Goal: Transaction & Acquisition: Book appointment/travel/reservation

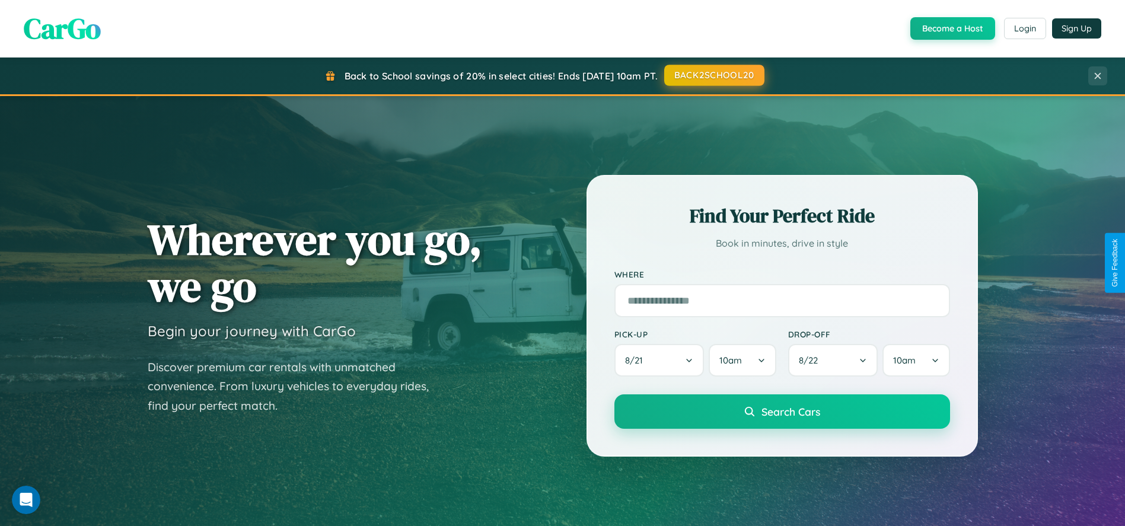
click at [714, 75] on button "BACK2SCHOOL20" at bounding box center [714, 75] width 100 height 21
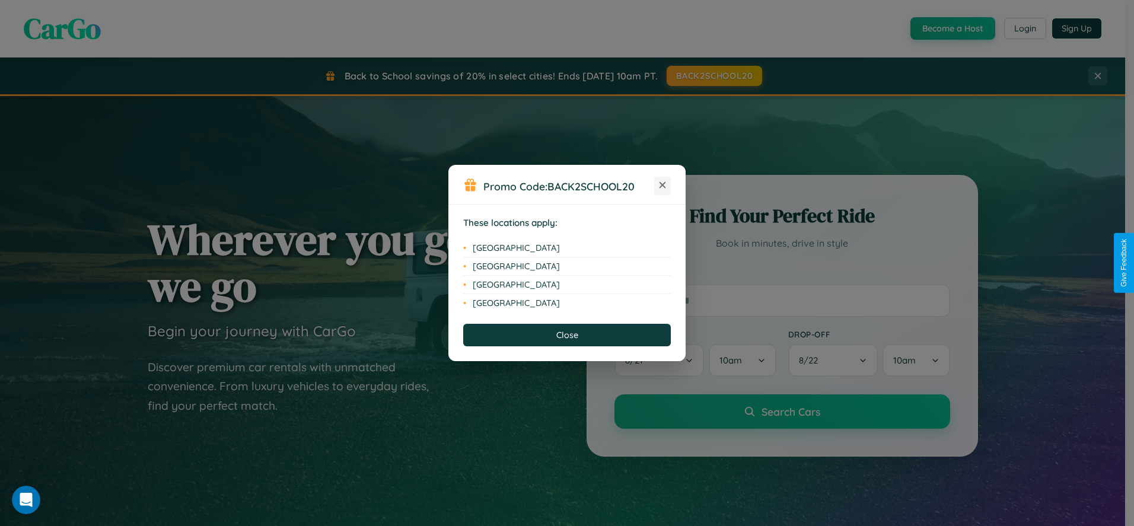
click at [663, 186] on icon at bounding box center [663, 185] width 7 height 7
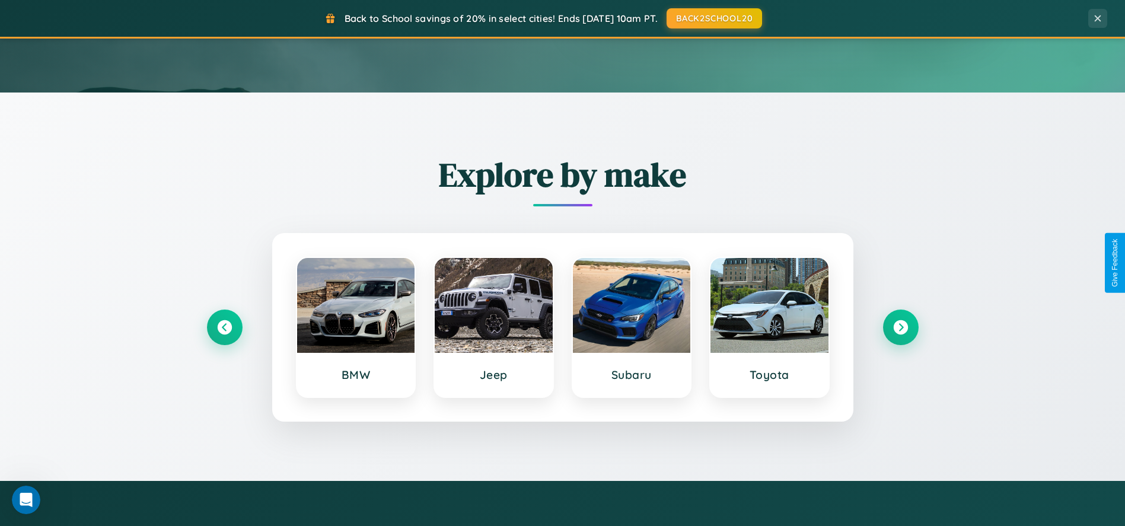
scroll to position [507, 0]
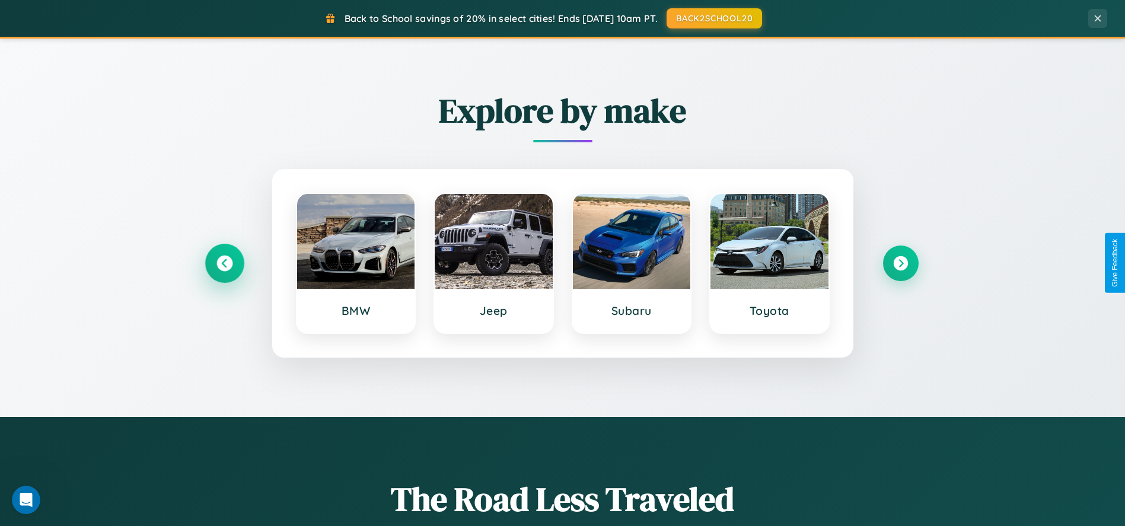
click at [224, 263] on icon at bounding box center [224, 263] width 16 height 16
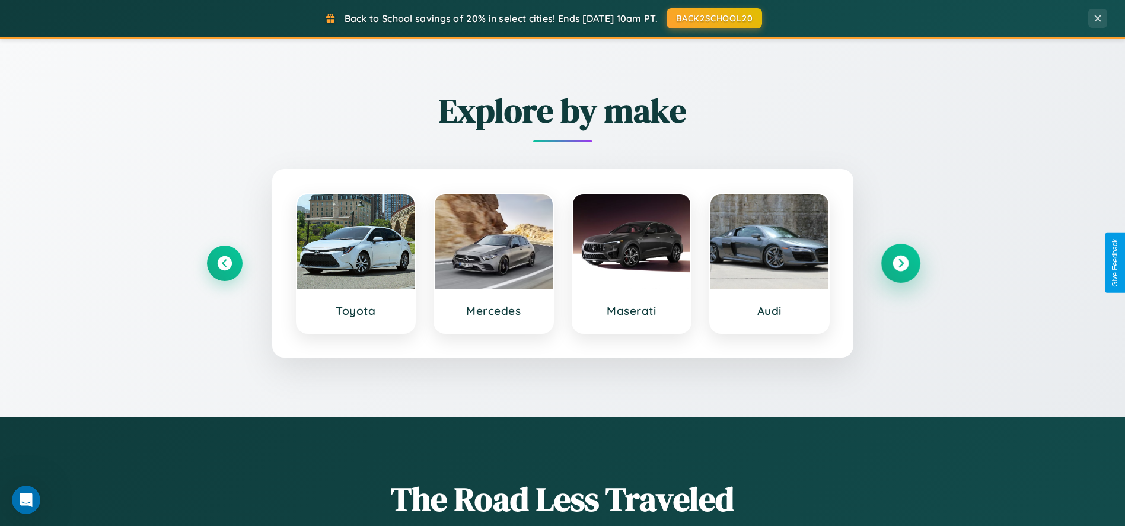
click at [900, 263] on icon at bounding box center [901, 263] width 16 height 16
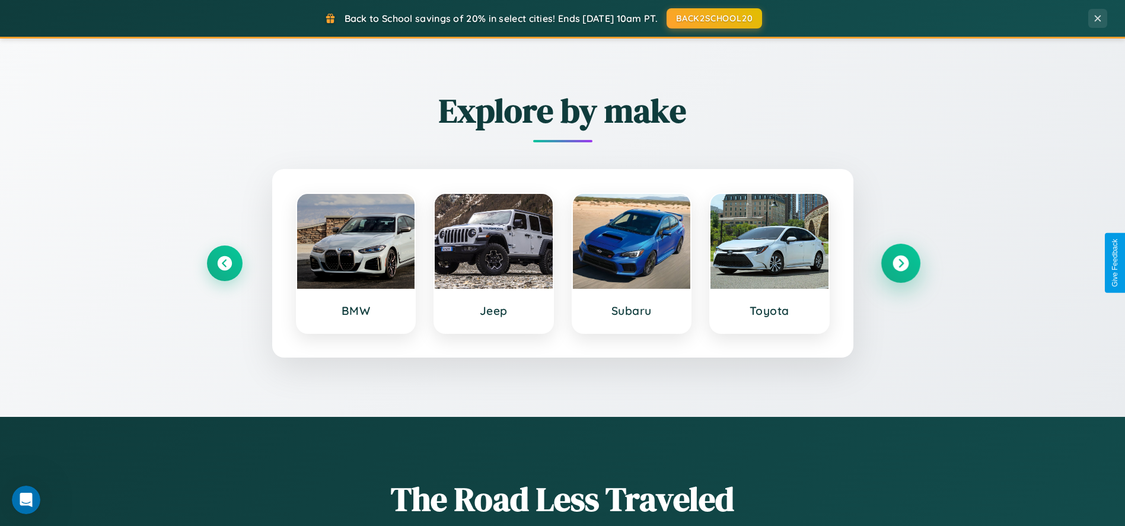
click at [900, 263] on icon at bounding box center [901, 263] width 16 height 16
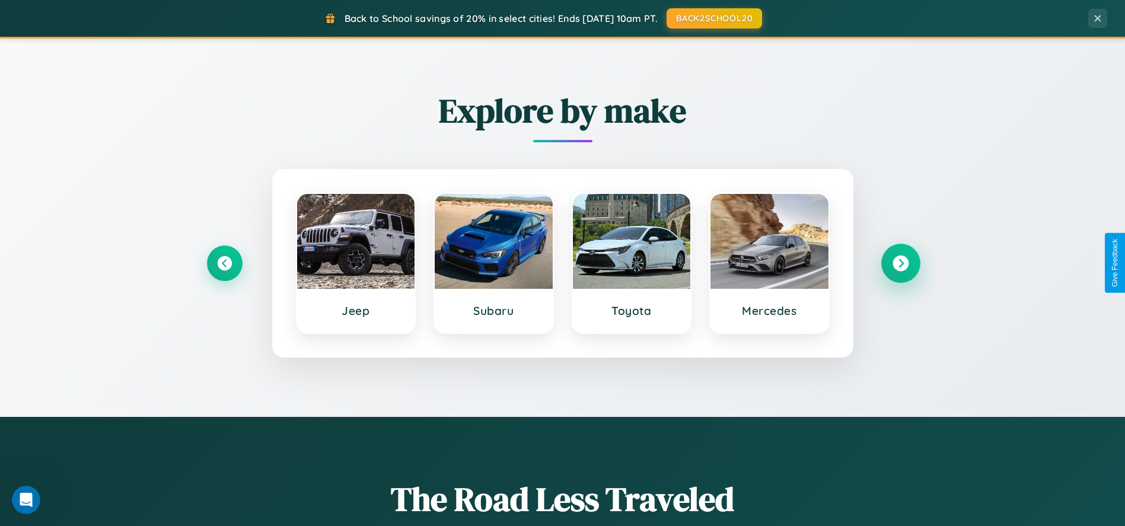
click at [900, 263] on icon at bounding box center [901, 263] width 16 height 16
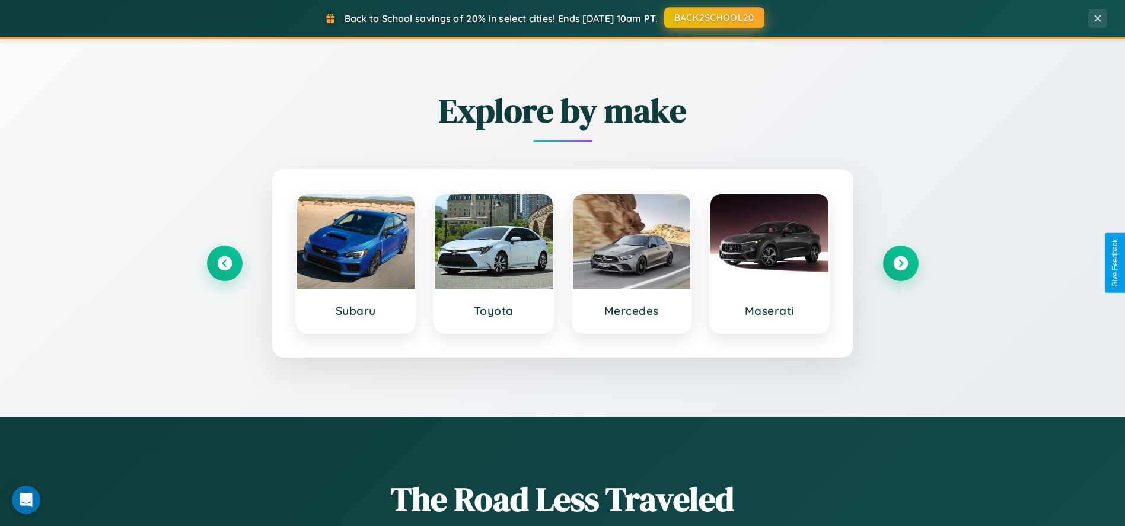
click at [714, 18] on button "BACK2SCHOOL20" at bounding box center [714, 17] width 100 height 21
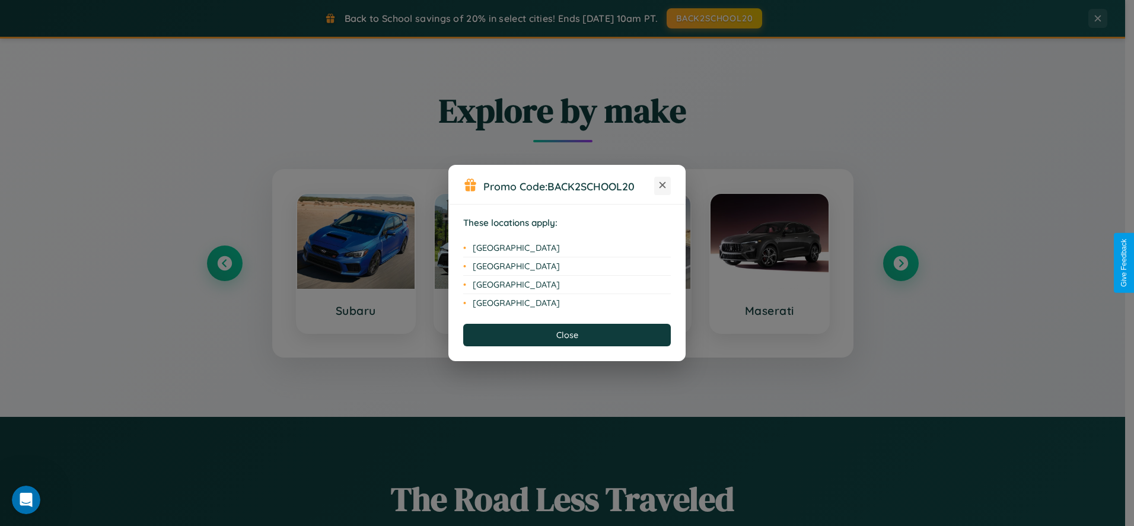
click at [663, 186] on icon at bounding box center [663, 185] width 7 height 7
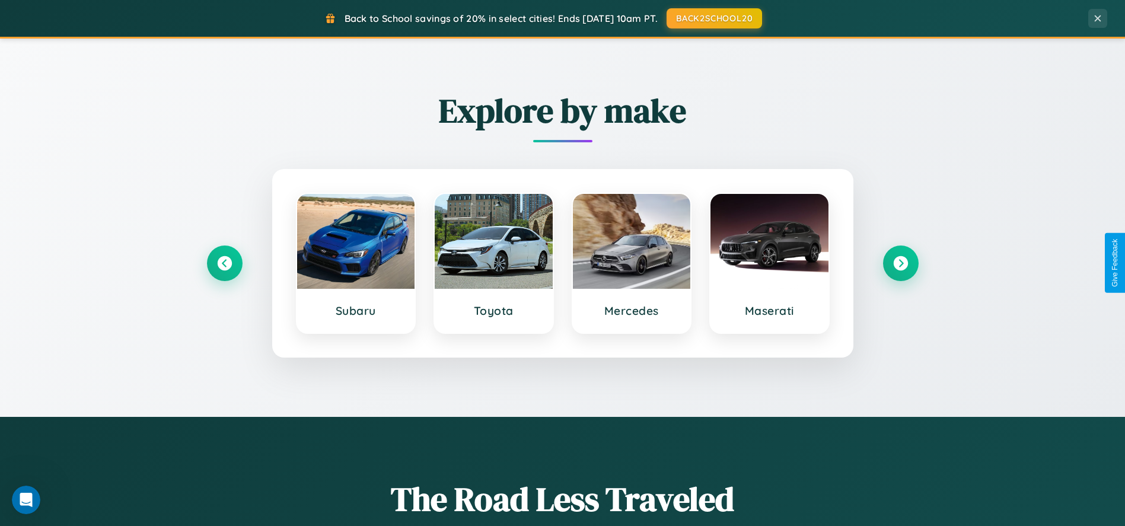
scroll to position [38, 0]
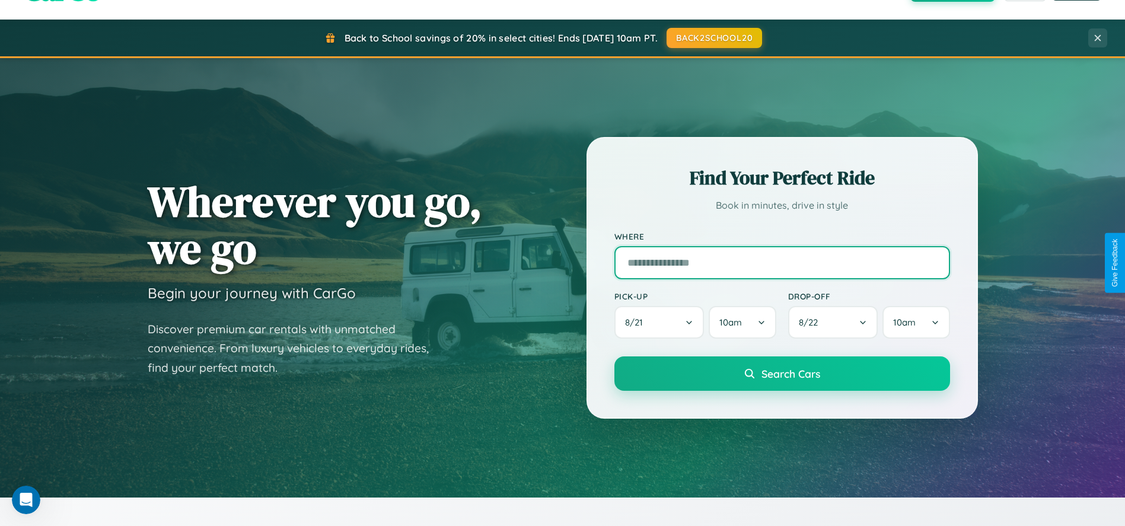
click at [782, 263] on input "text" at bounding box center [782, 262] width 336 height 33
type input "**********"
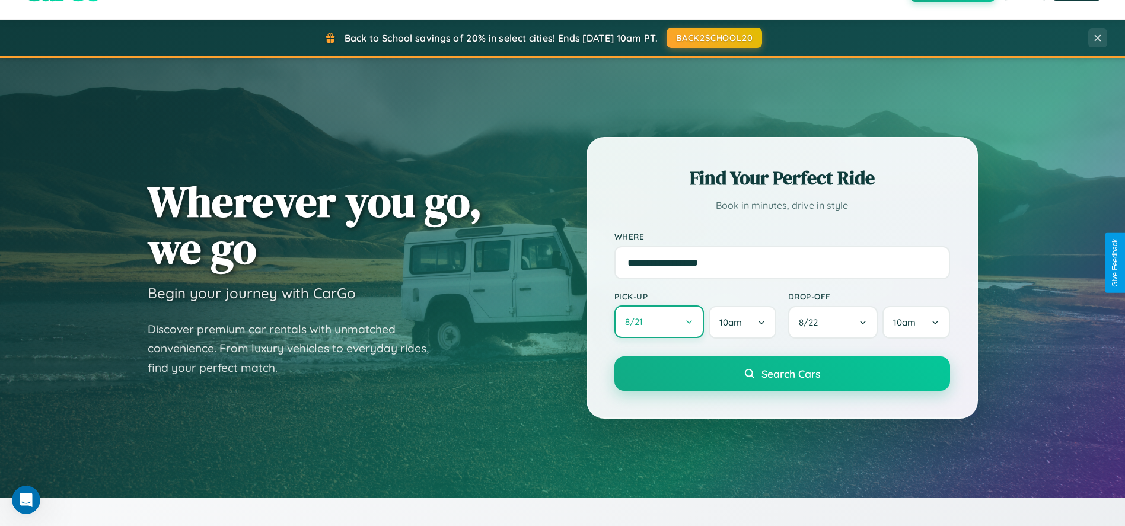
click at [659, 323] on button "8 / 21" at bounding box center [659, 321] width 90 height 33
select select "*"
select select "****"
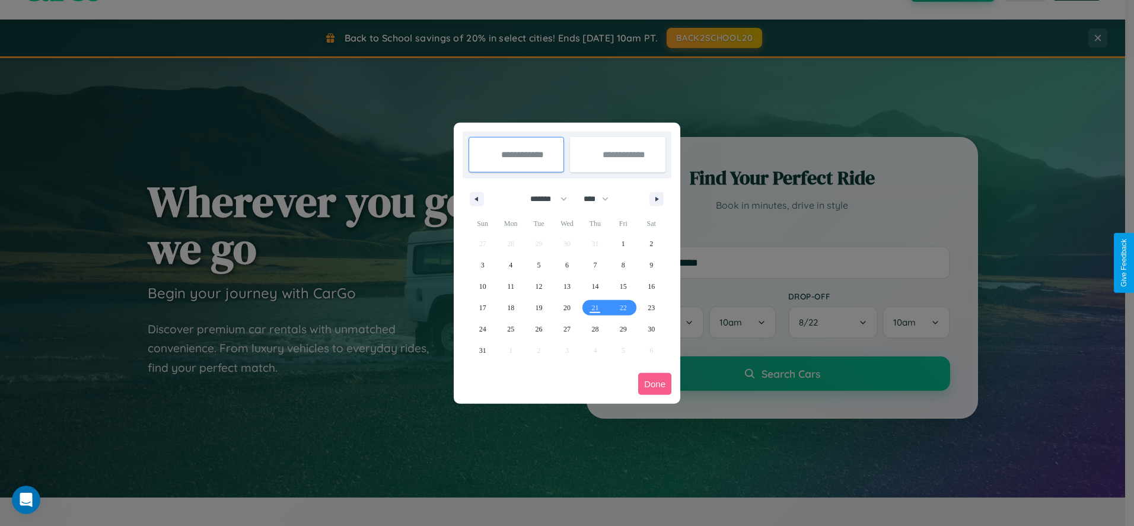
drag, startPoint x: 543, startPoint y: 199, endPoint x: 567, endPoint y: 238, distance: 45.8
click at [543, 199] on select "******* ******** ***** ***** *** **** **** ****** ********* ******* ******** **…" at bounding box center [546, 199] width 50 height 20
select select "*"
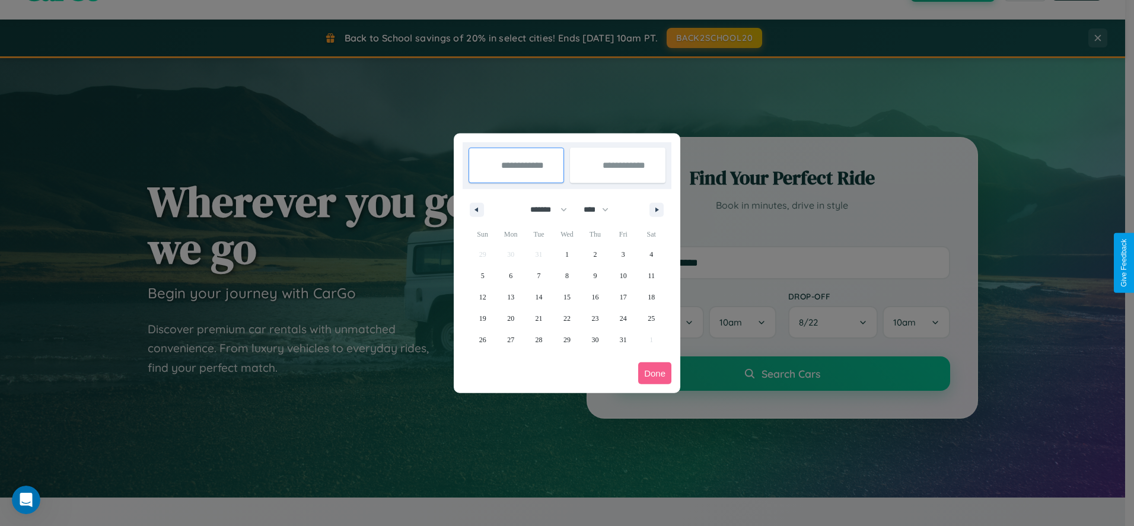
click at [601, 209] on select "**** **** **** **** **** **** **** **** **** **** **** **** **** **** **** ****…" at bounding box center [596, 210] width 36 height 20
select select "****"
click at [595, 254] on span "1" at bounding box center [595, 254] width 4 height 21
type input "**********"
click at [482, 297] on span "11" at bounding box center [482, 296] width 7 height 21
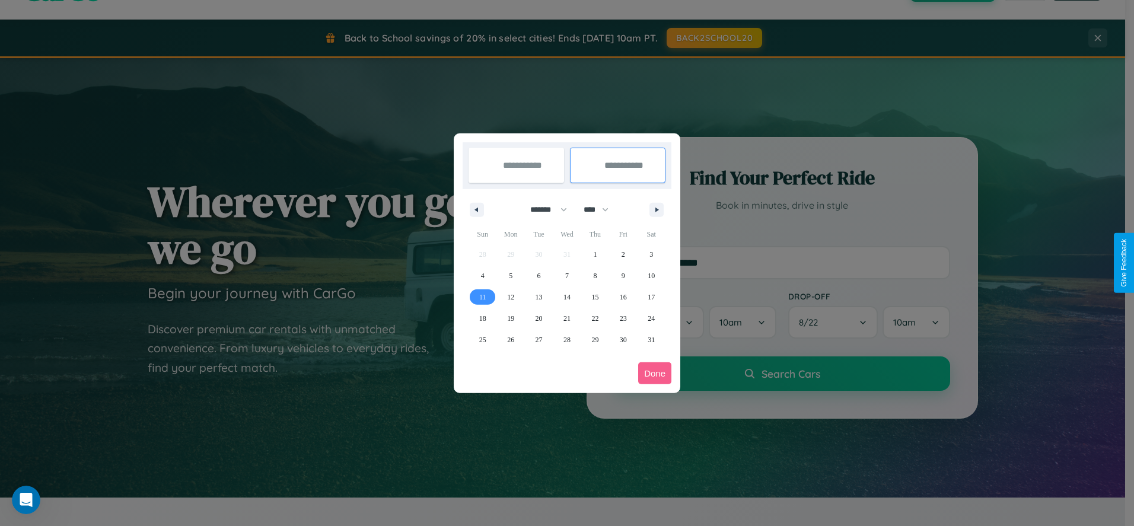
type input "**********"
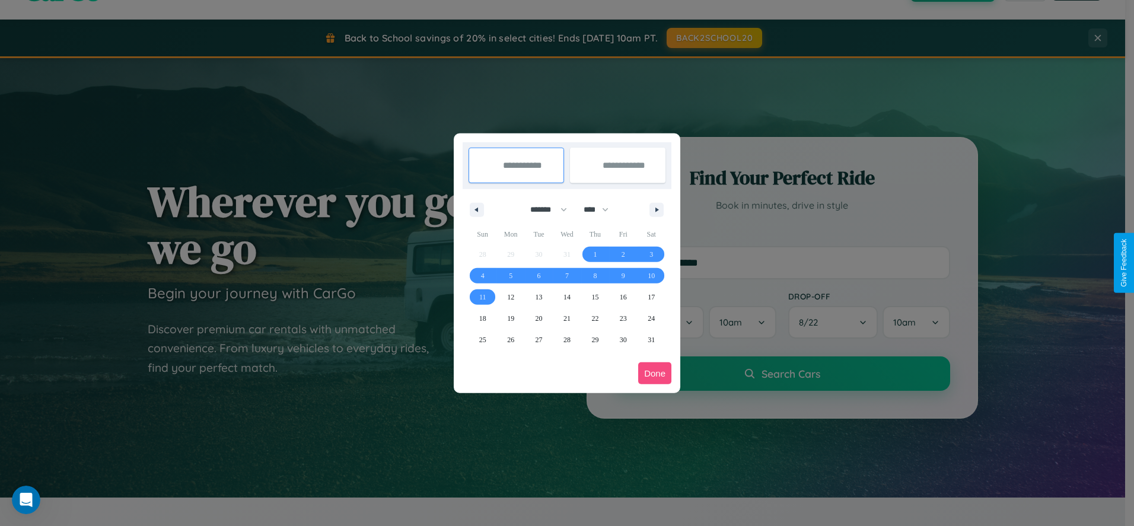
click at [655, 373] on button "Done" at bounding box center [654, 373] width 33 height 22
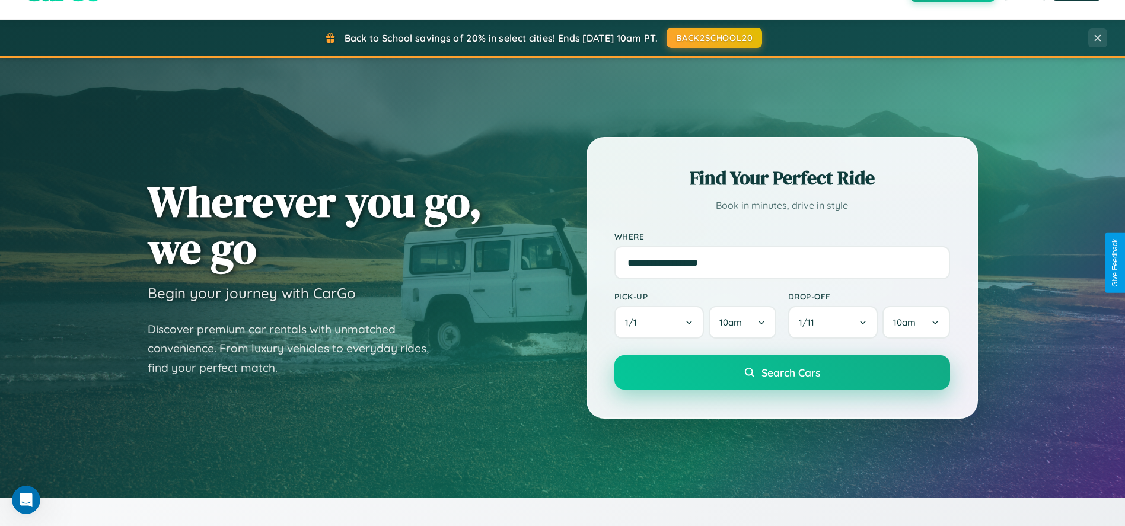
click at [782, 373] on span "Search Cars" at bounding box center [791, 372] width 59 height 13
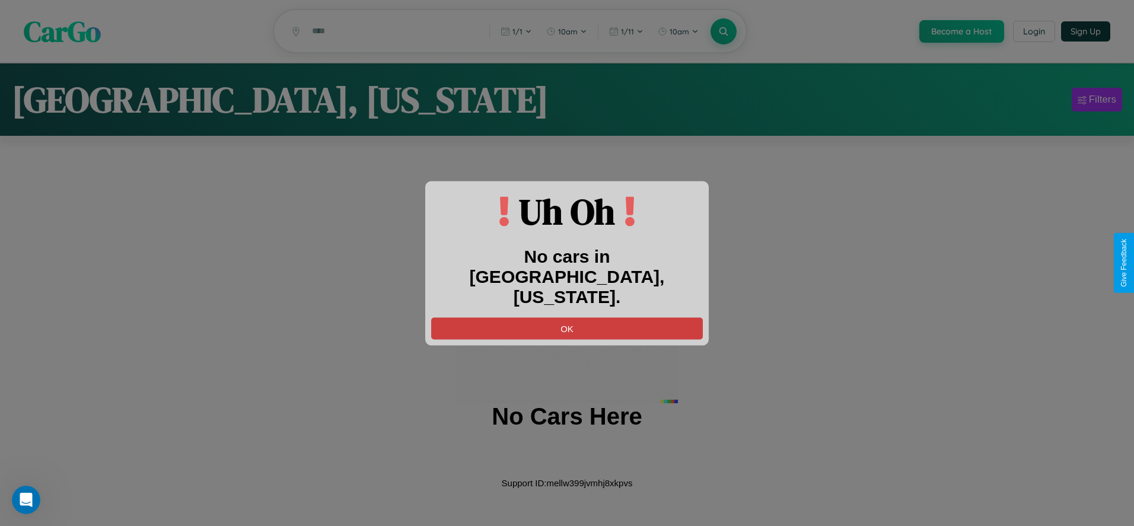
click at [567, 317] on button "OK" at bounding box center [567, 328] width 272 height 22
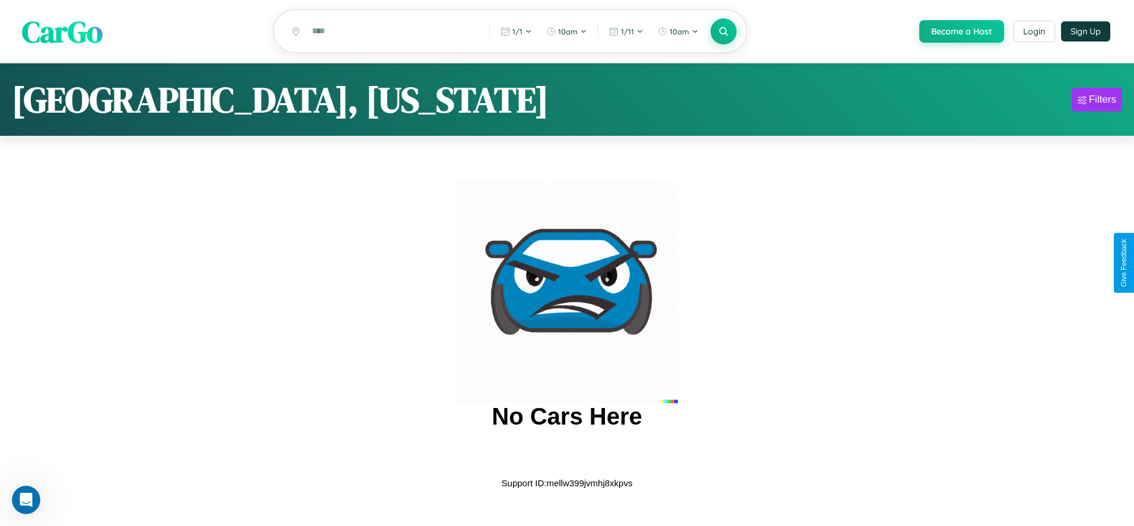
click at [62, 32] on span "CarGo" at bounding box center [62, 31] width 81 height 41
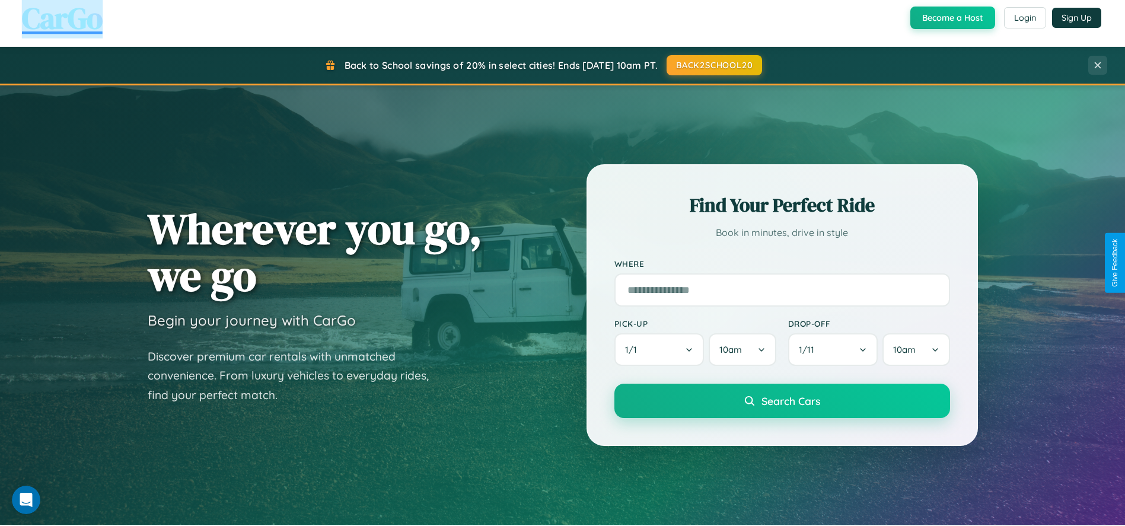
scroll to position [507, 0]
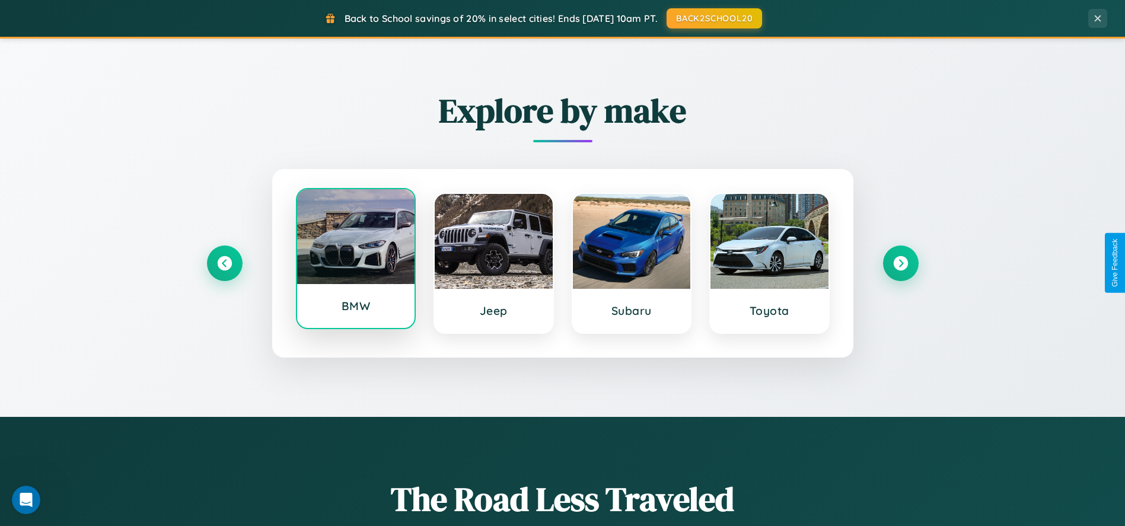
click at [355, 259] on div at bounding box center [356, 236] width 118 height 95
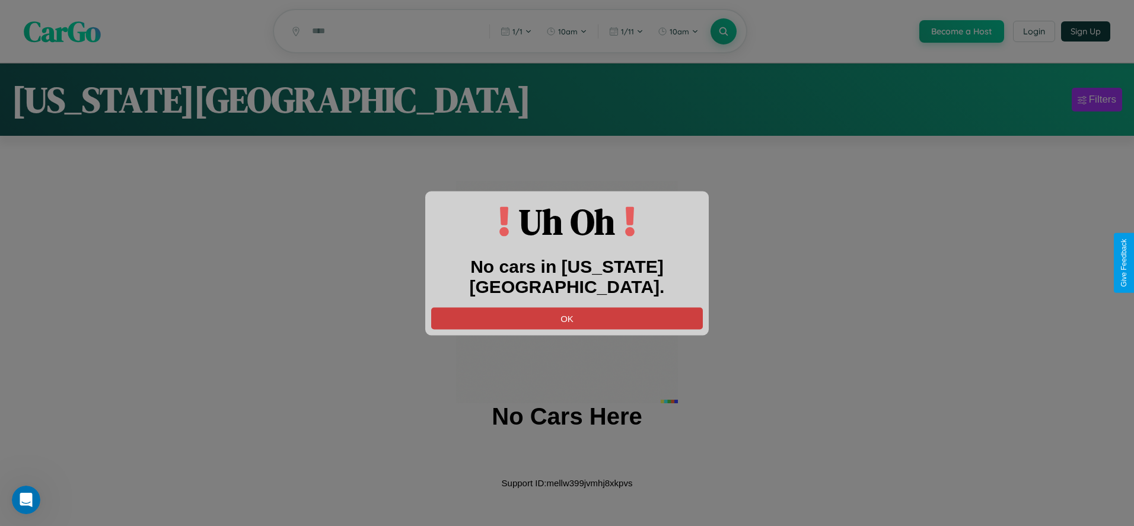
click at [567, 307] on button "OK" at bounding box center [567, 318] width 272 height 22
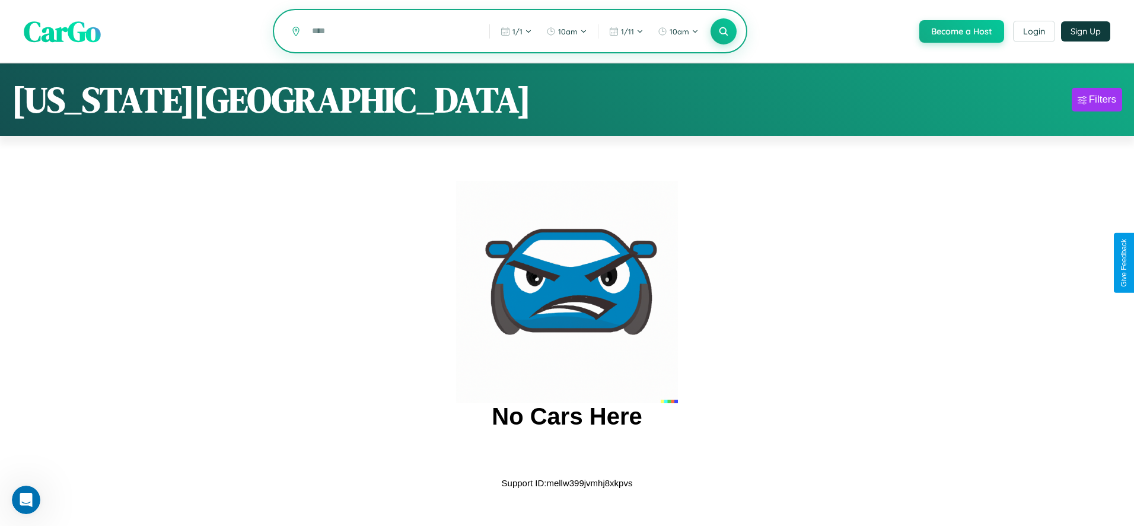
click at [391, 32] on input "text" at bounding box center [391, 31] width 171 height 21
type input "*"
click at [722, 31] on icon at bounding box center [723, 31] width 11 height 11
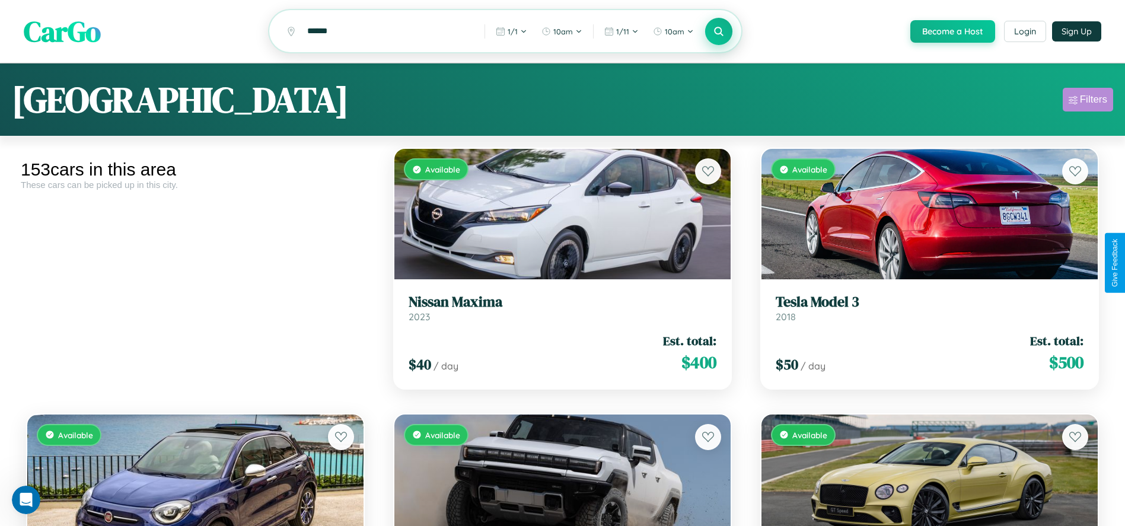
click at [1088, 101] on div "Filters" at bounding box center [1093, 100] width 27 height 12
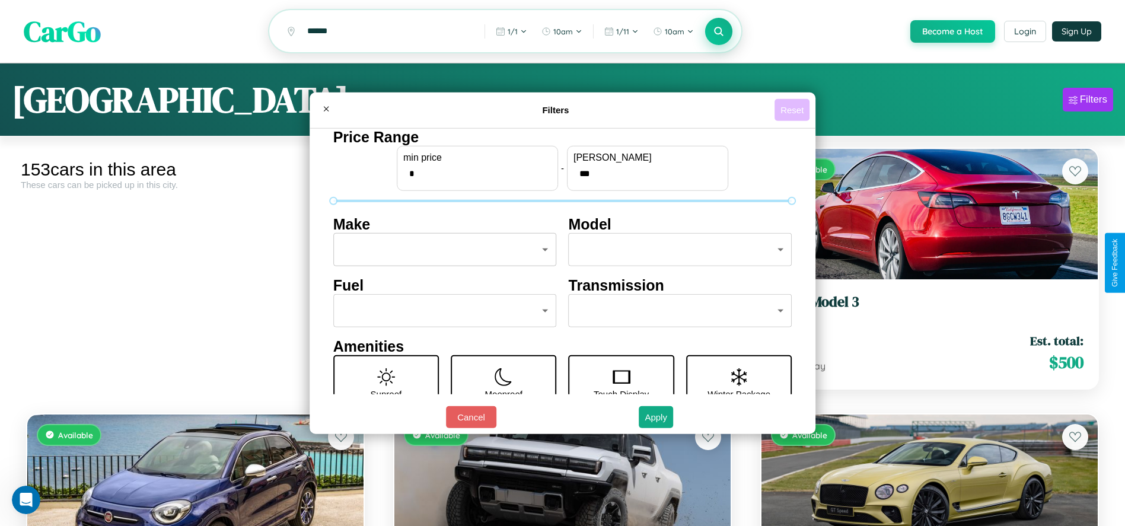
click at [794, 110] on button "Reset" at bounding box center [792, 110] width 35 height 22
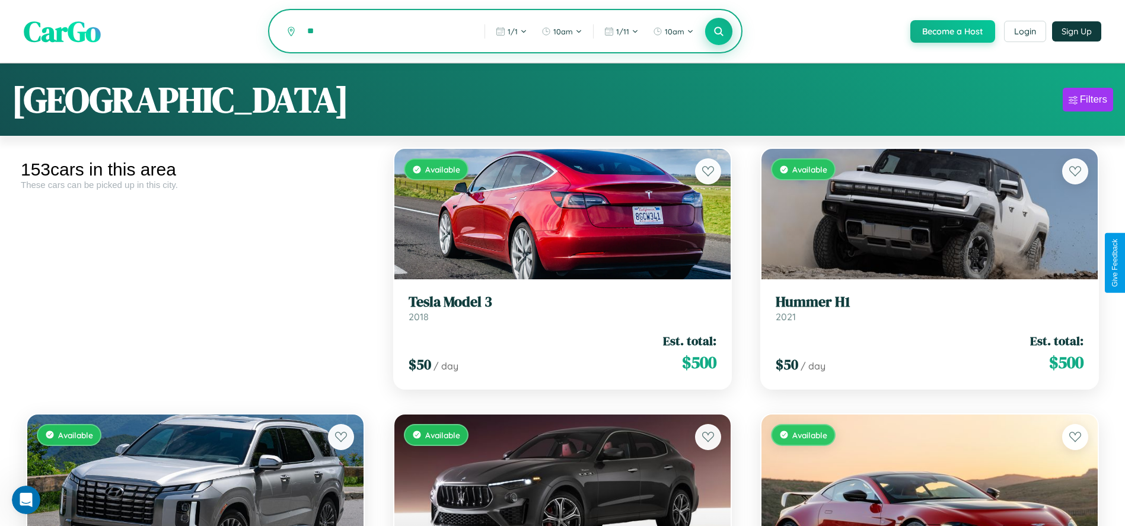
type input "*"
type input "*********"
click at [718, 32] on icon at bounding box center [719, 31] width 11 height 11
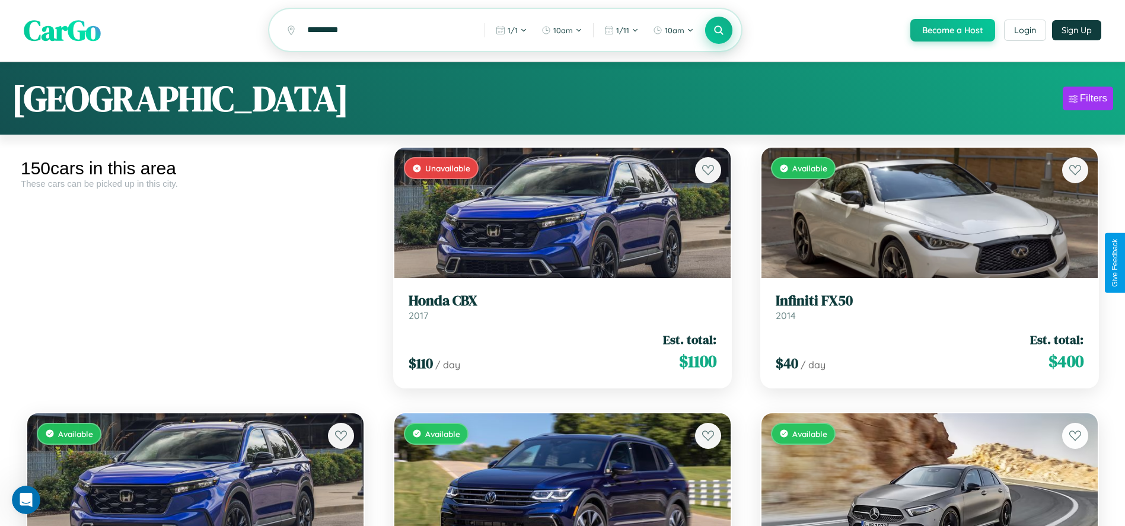
scroll to position [6380, 0]
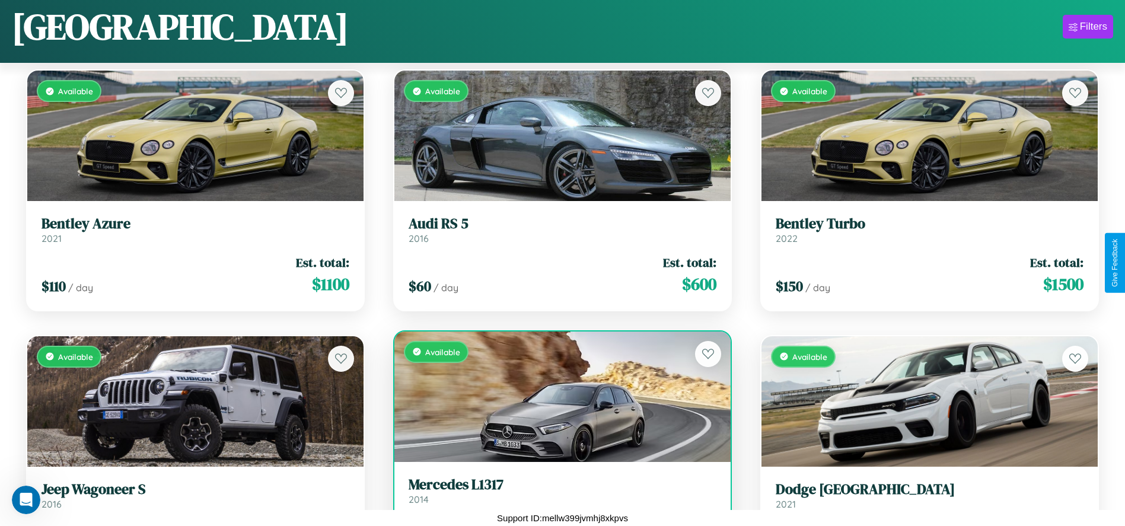
click at [558, 493] on h3 "Mercedes L1317" at bounding box center [563, 484] width 308 height 17
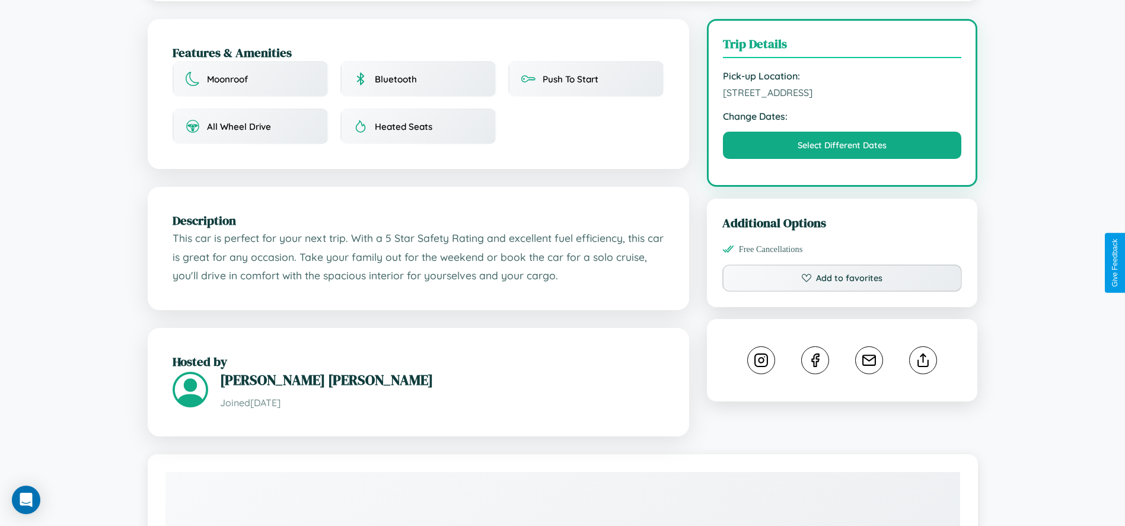
scroll to position [399, 0]
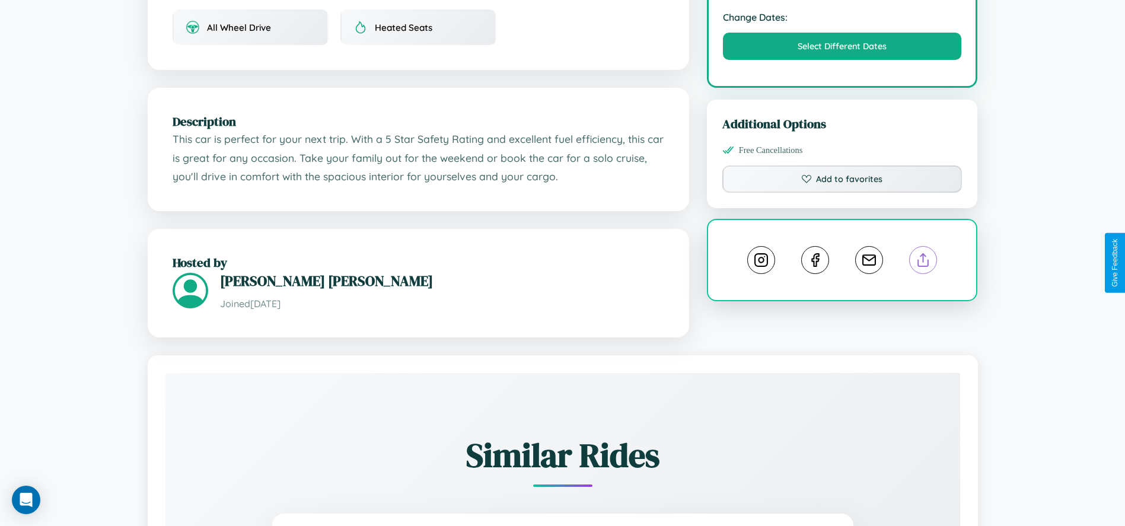
click at [923, 262] on line at bounding box center [923, 258] width 0 height 8
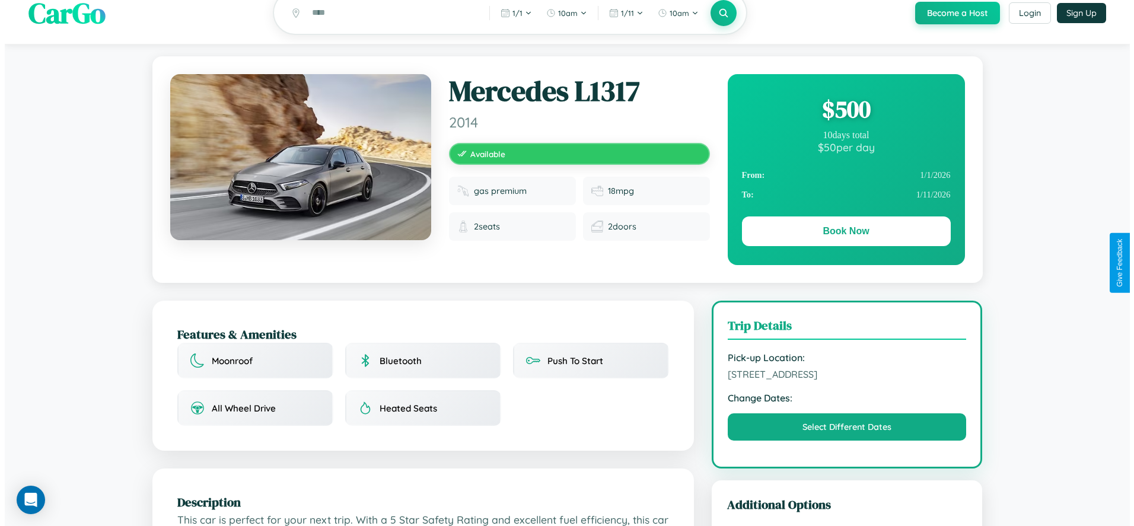
scroll to position [0, 0]
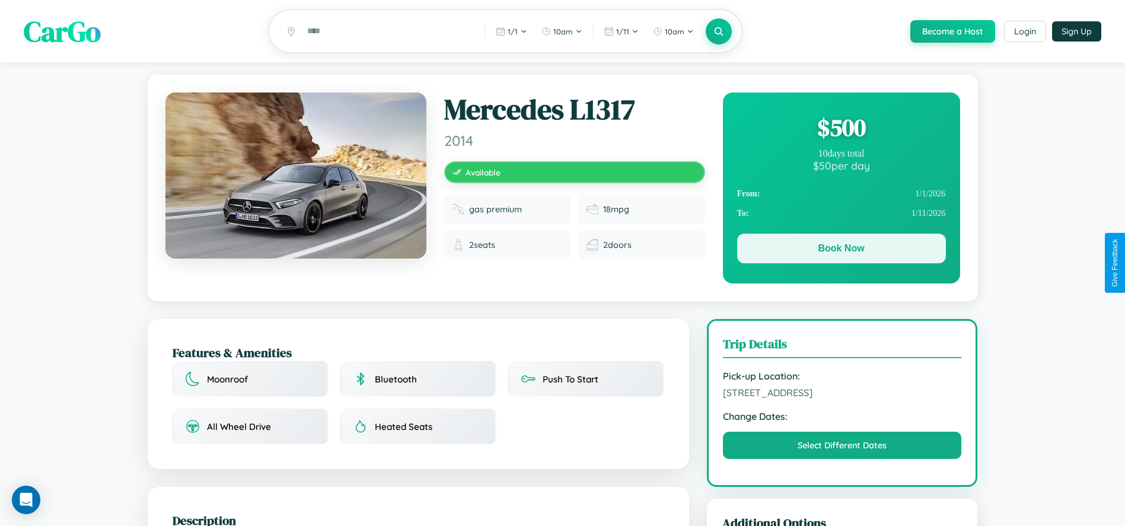
click at [841, 250] on button "Book Now" at bounding box center [841, 249] width 209 height 30
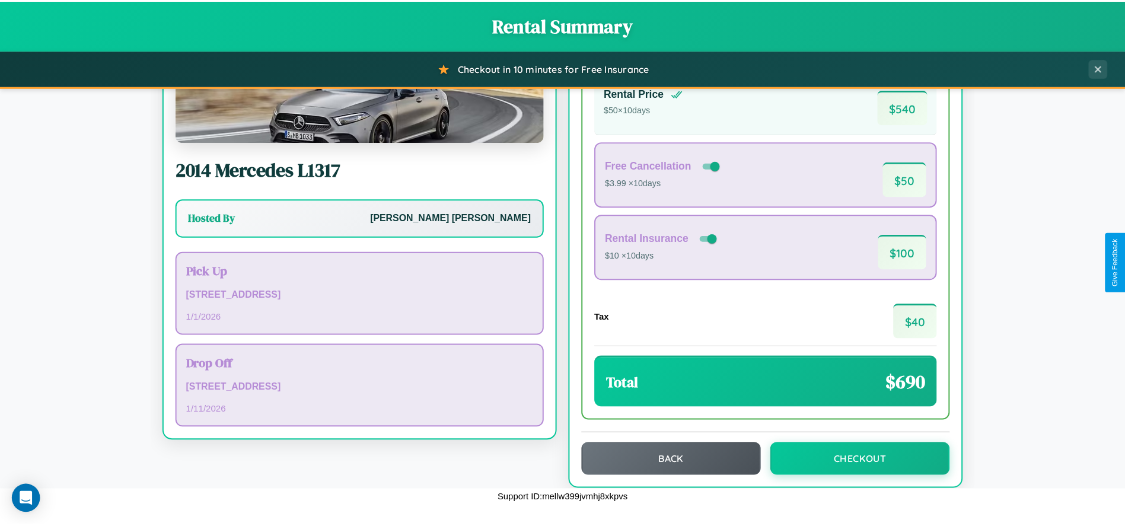
scroll to position [100, 0]
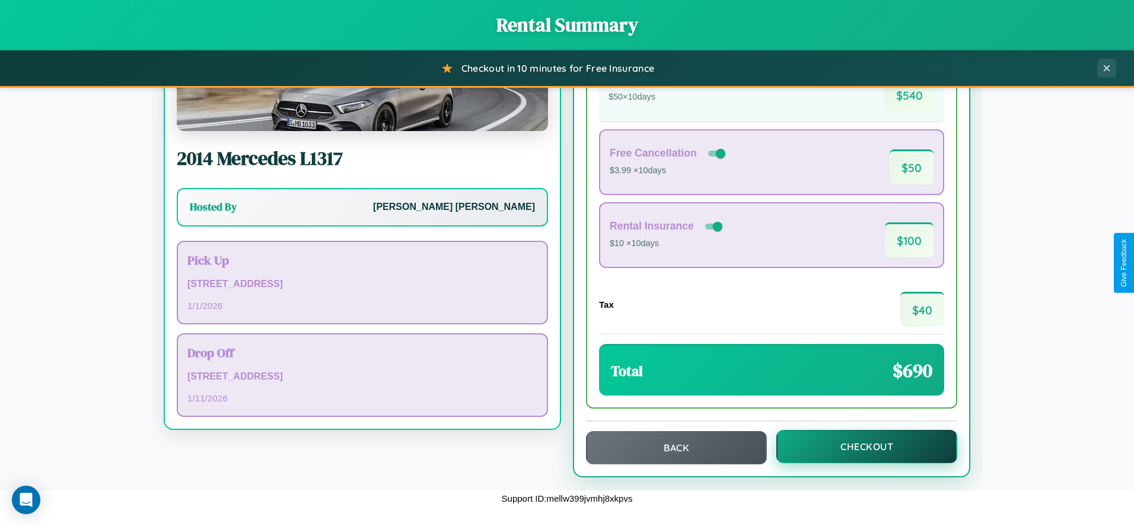
click at [859, 447] on button "Checkout" at bounding box center [866, 446] width 181 height 33
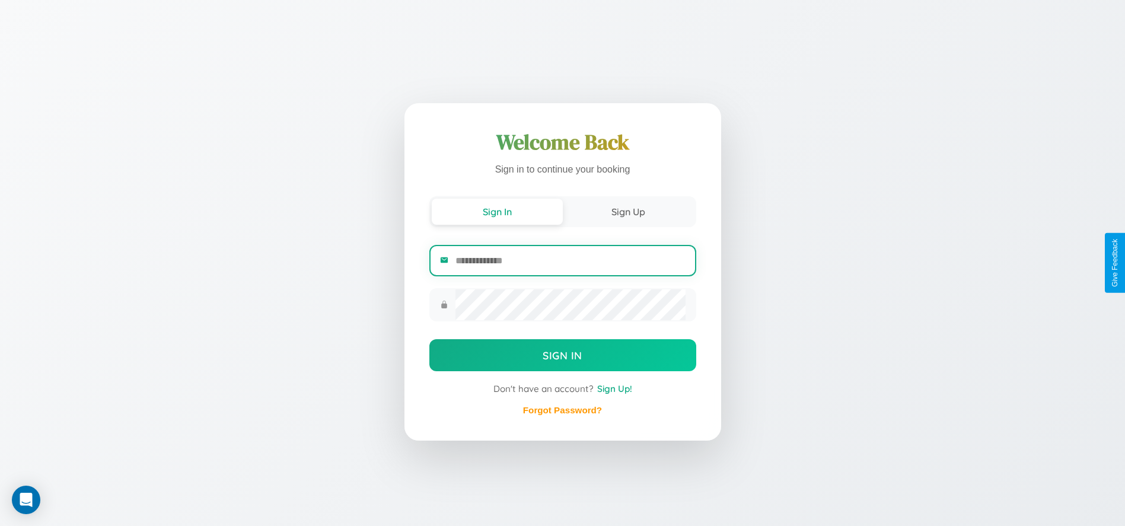
click at [570, 262] on input "email" at bounding box center [571, 260] width 230 height 29
type input "**********"
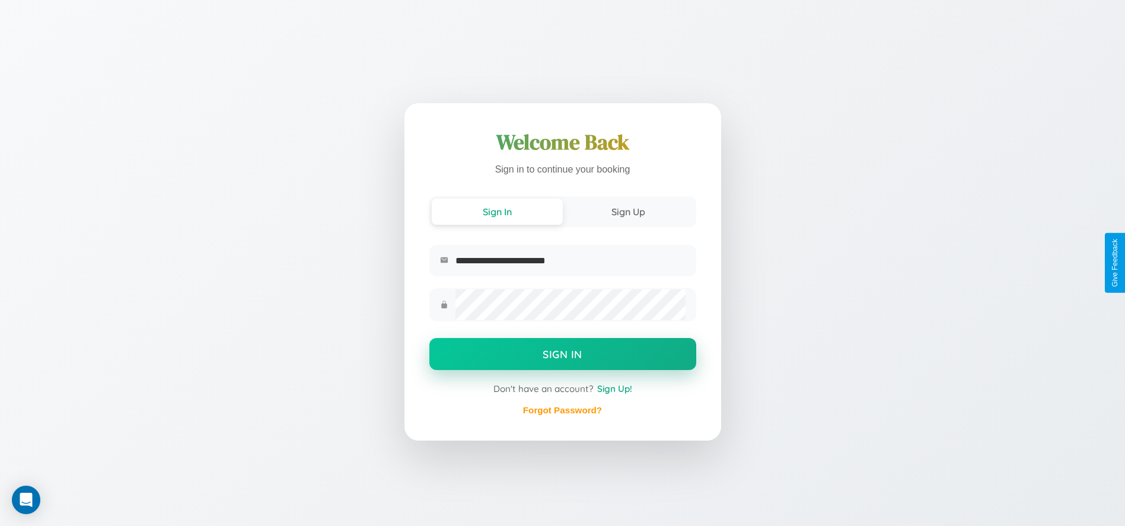
click at [562, 355] on button "Sign In" at bounding box center [562, 354] width 267 height 32
